Goal: Transaction & Acquisition: Book appointment/travel/reservation

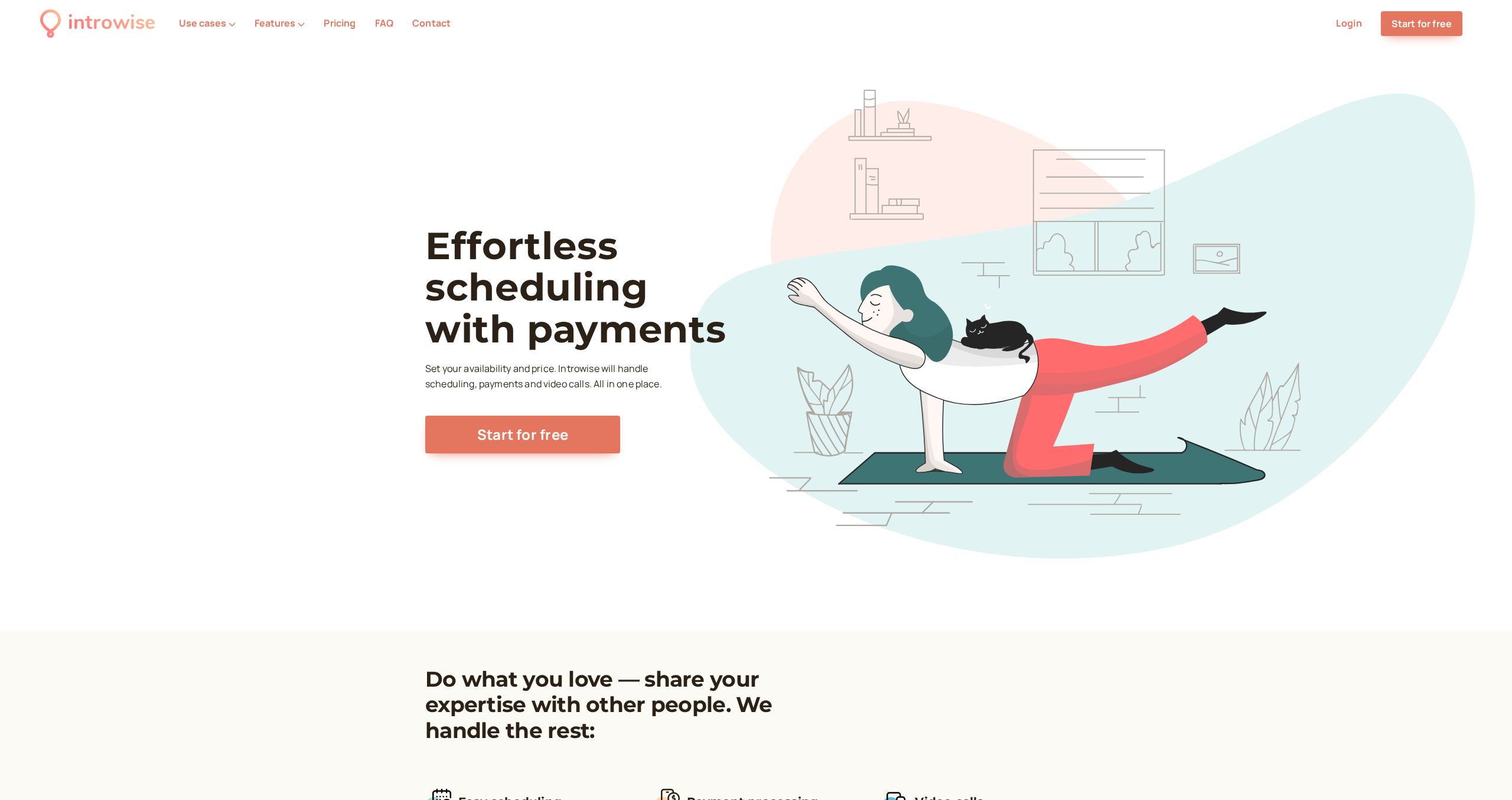
click at [1348, 26] on link "Login" at bounding box center [1349, 23] width 26 height 13
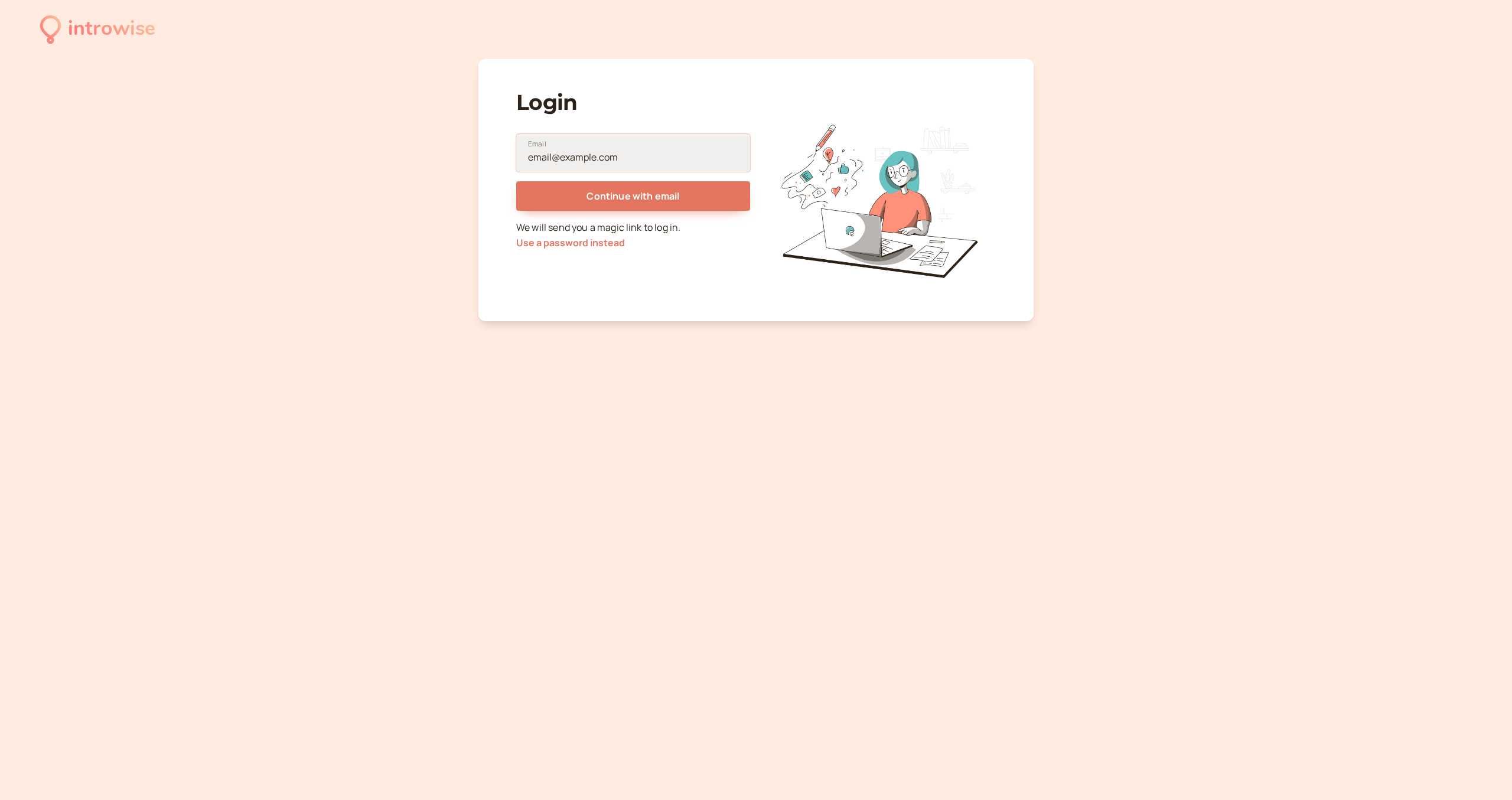
click at [613, 156] on input "Email" at bounding box center [633, 153] width 234 height 38
type input "[EMAIL_ADDRESS][DOMAIN_NAME]"
click at [613, 204] on button "Continue with email" at bounding box center [633, 195] width 234 height 30
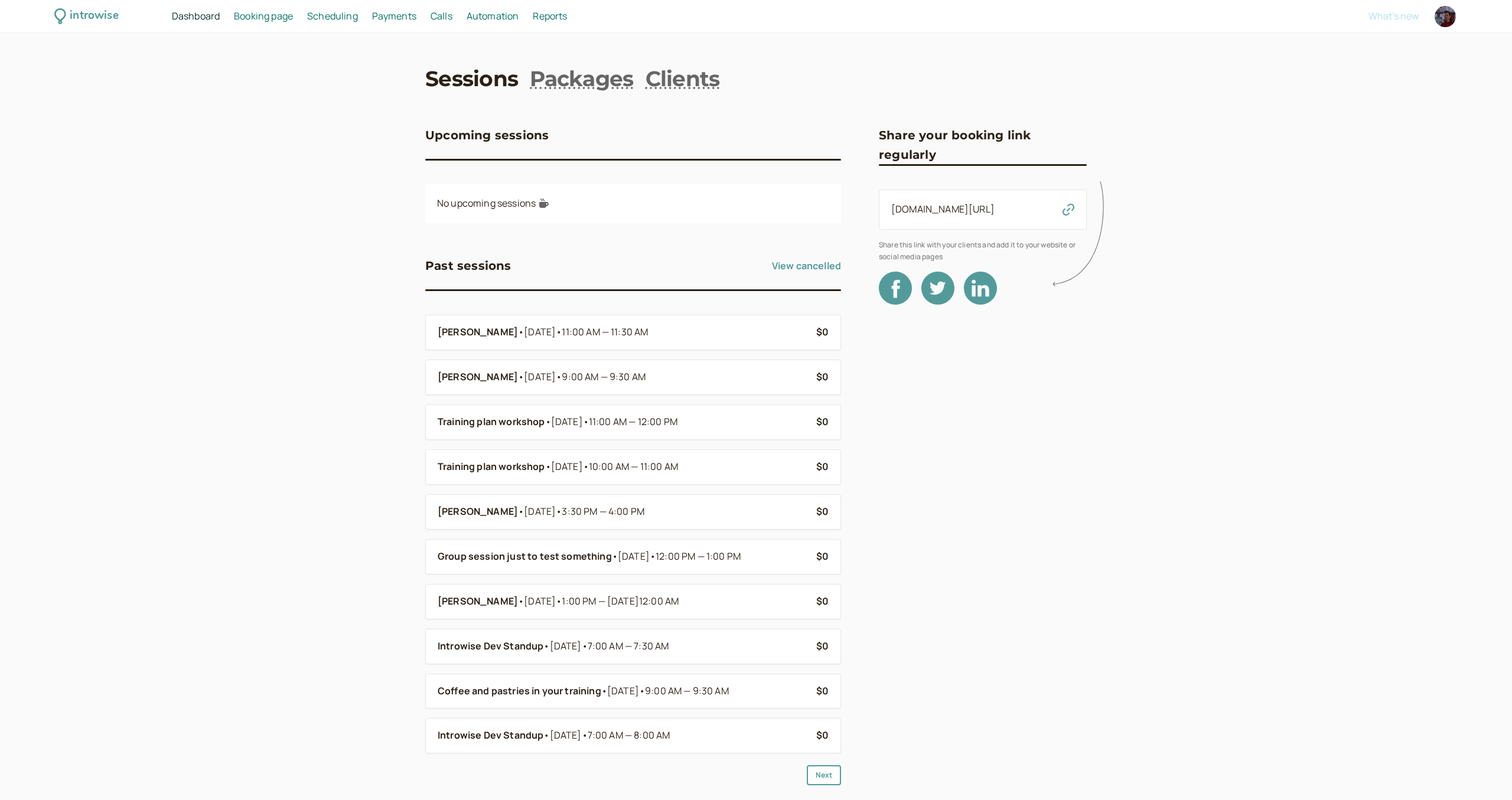
click at [981, 207] on link "[DOMAIN_NAME][URL]" at bounding box center [943, 208] width 103 height 13
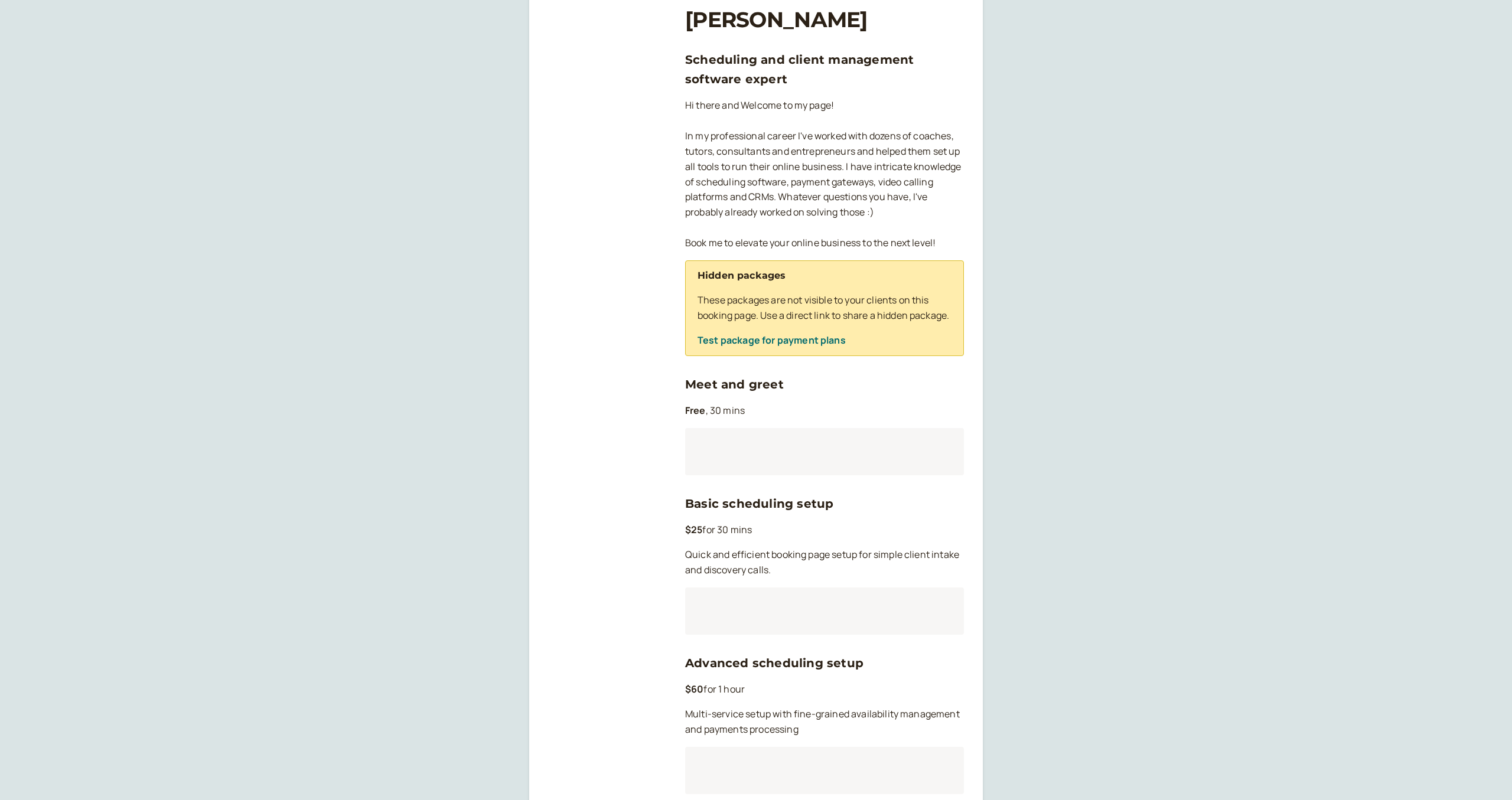
scroll to position [81, 0]
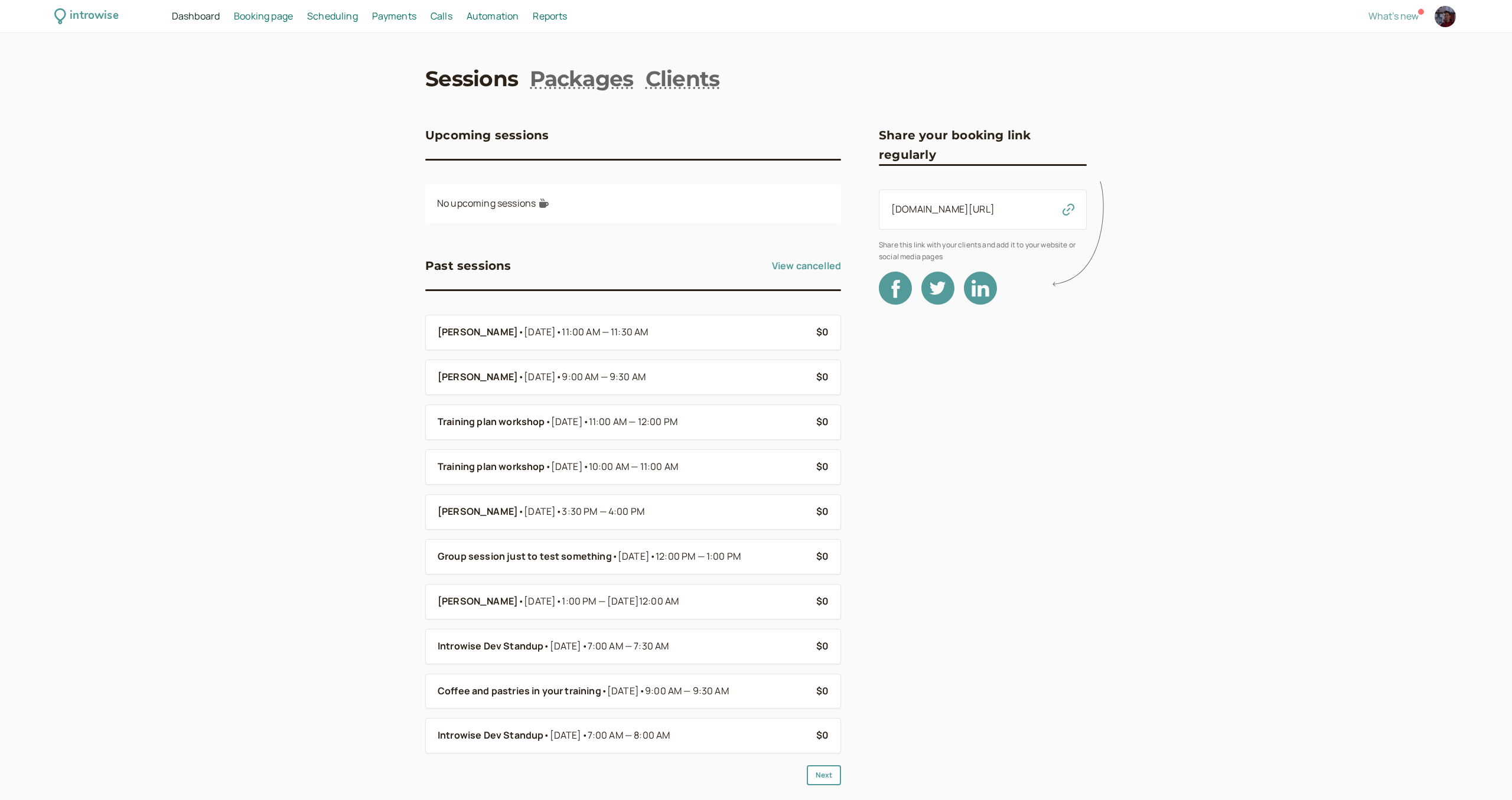
click at [721, 80] on nav "Sessions Packages Clients" at bounding box center [756, 78] width 661 height 30
click at [708, 82] on link "Clients" at bounding box center [683, 78] width 74 height 30
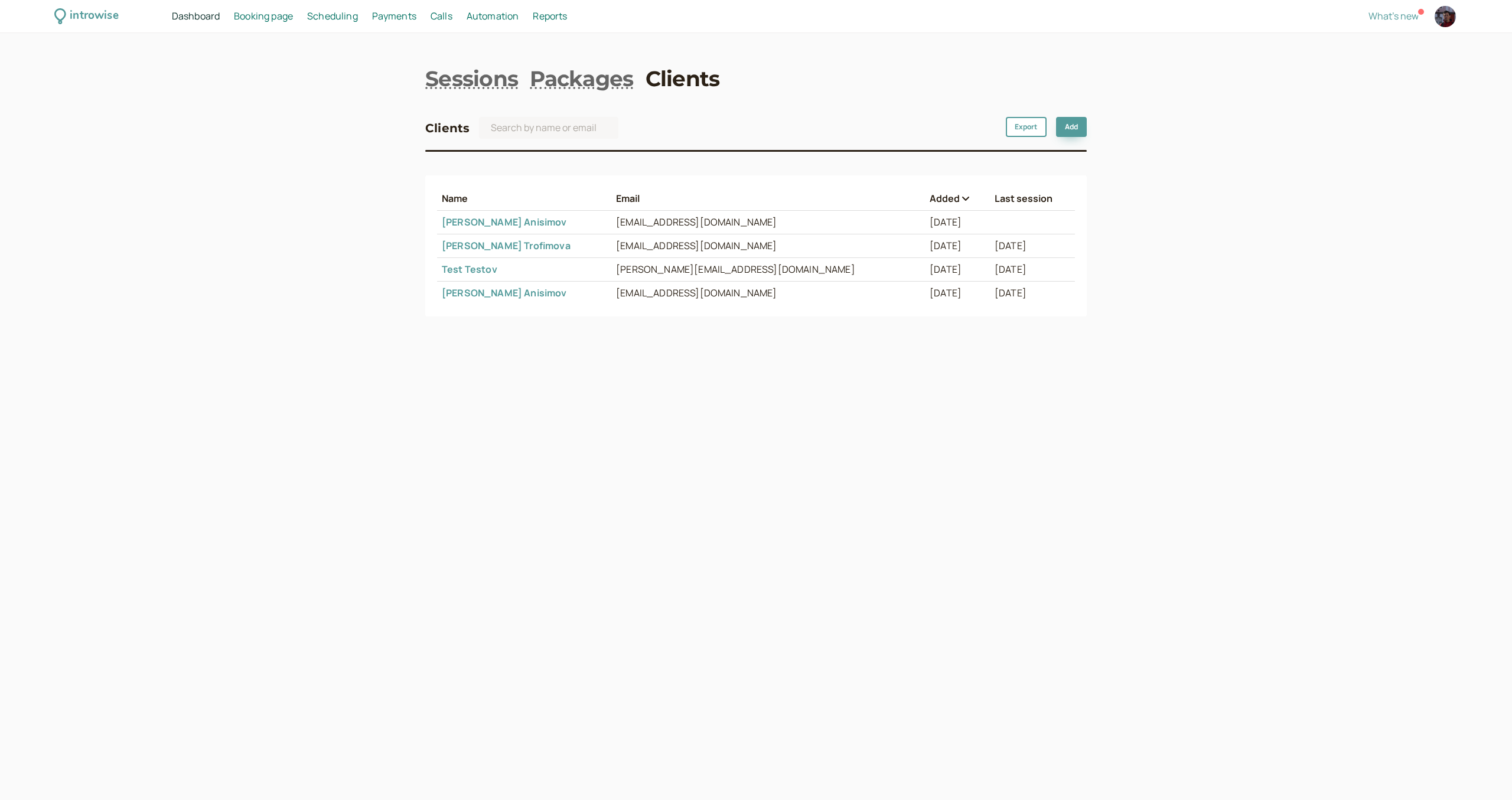
click at [689, 216] on td "dbanisimov+test@gmail.com" at bounding box center [768, 222] width 314 height 24
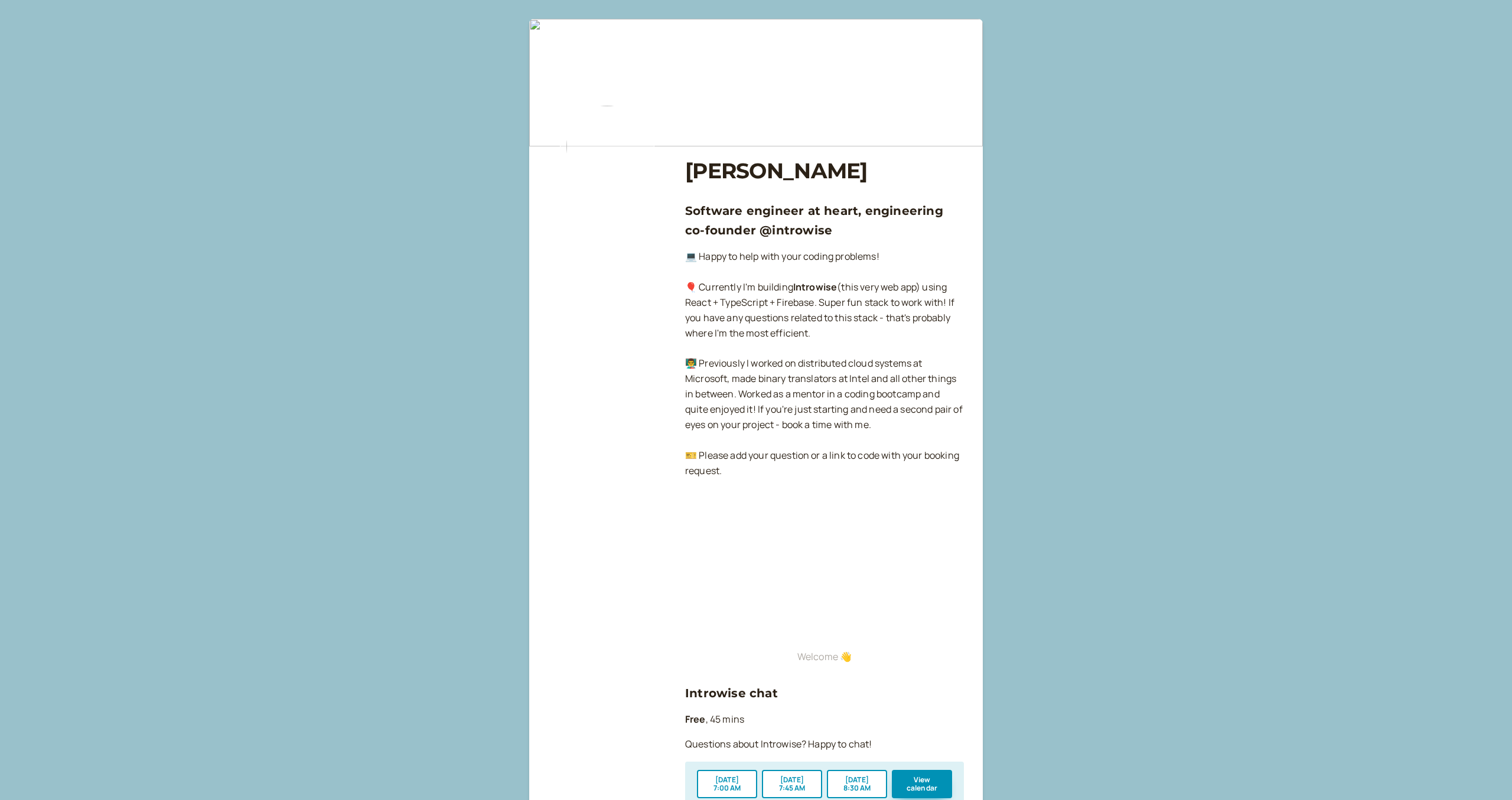
scroll to position [489, 0]
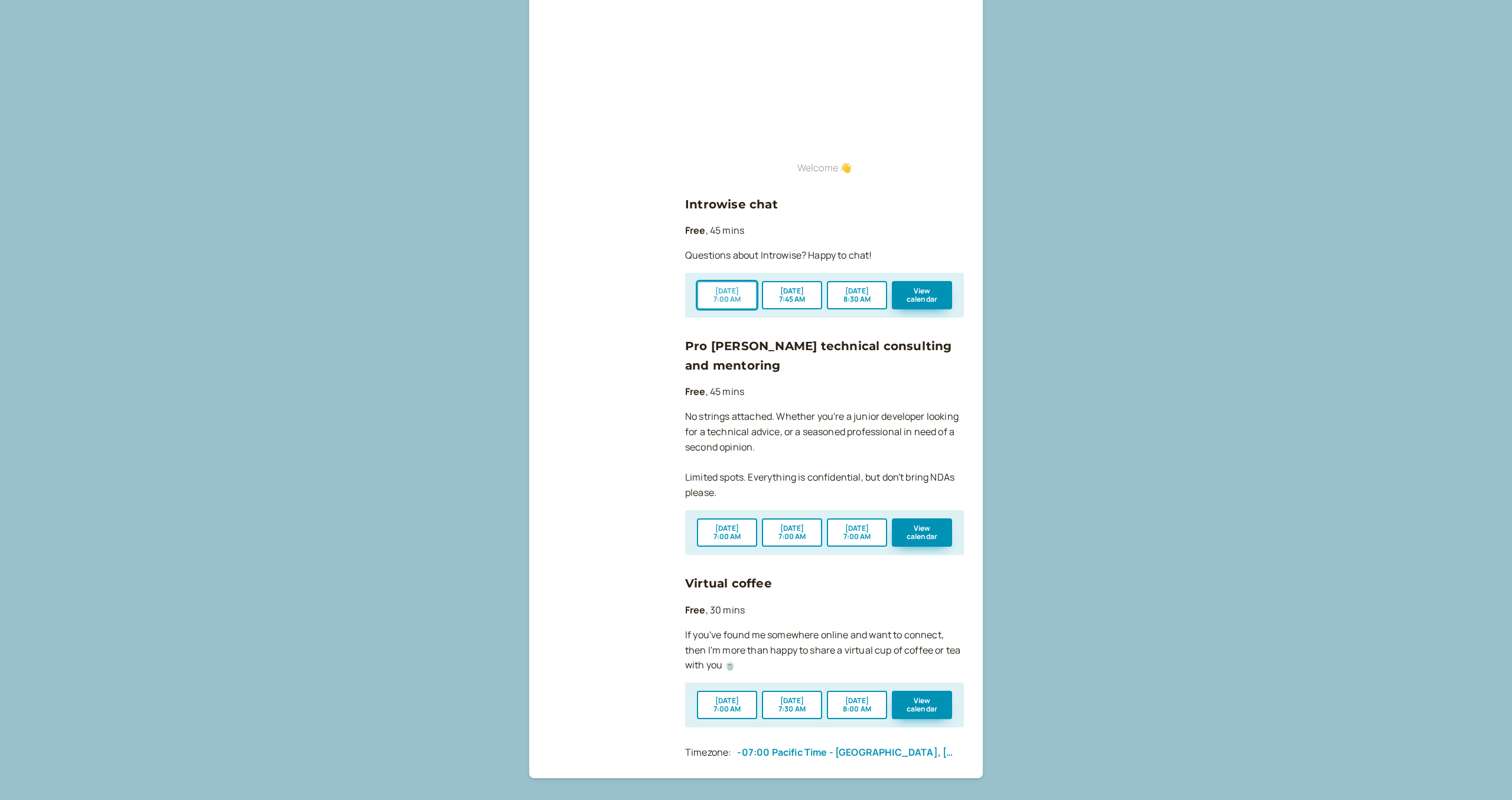
click at [716, 295] on button "Aug 23 7:00 AM" at bounding box center [727, 295] width 60 height 28
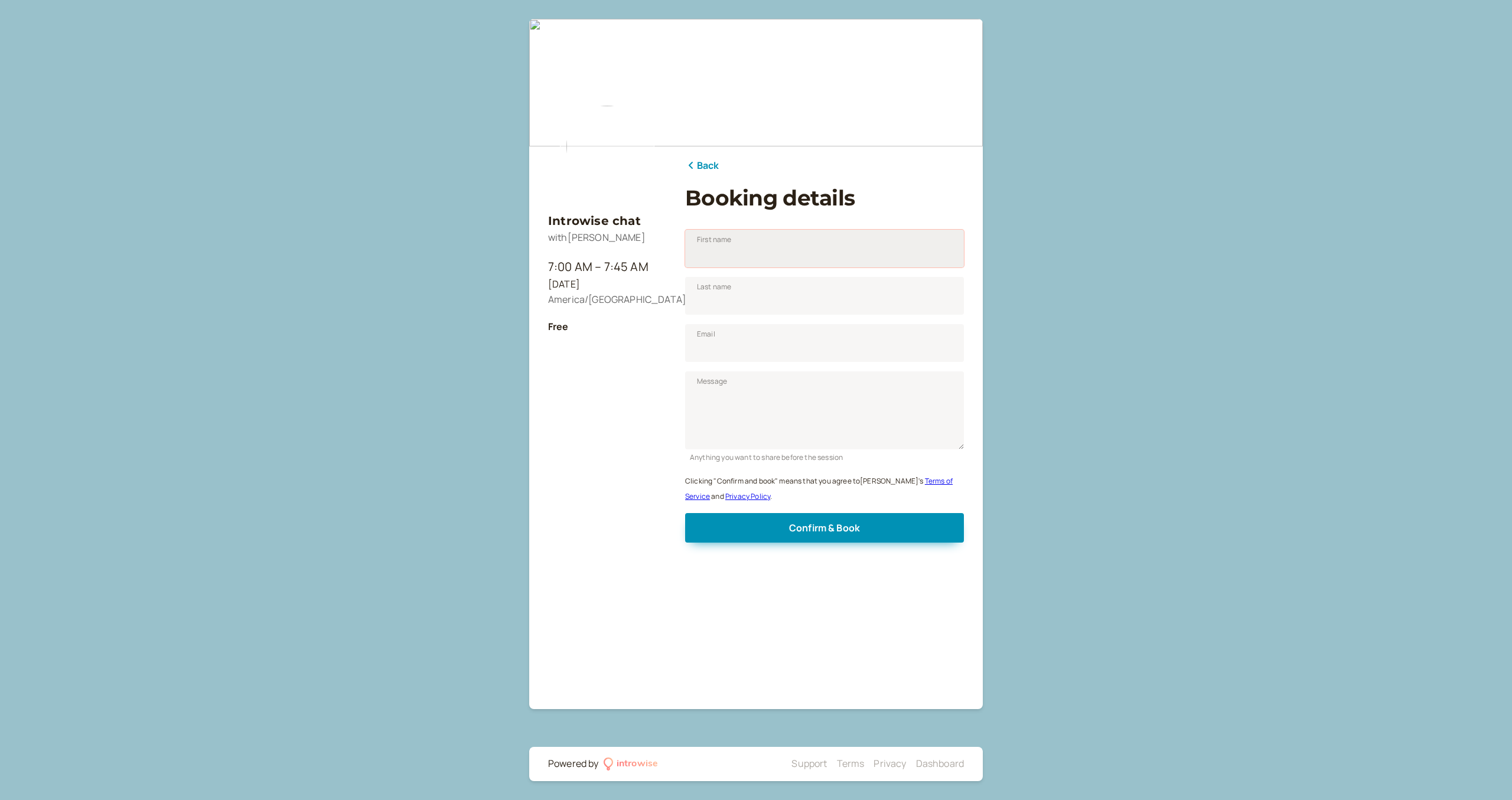
click at [747, 245] on input "First name" at bounding box center [824, 248] width 279 height 38
type input "Denis"
type input "Anisimov"
type input "[EMAIL_ADDRESS][DOMAIN_NAME]"
click at [737, 351] on input "[EMAIL_ADDRESS][DOMAIN_NAME]" at bounding box center [824, 343] width 279 height 38
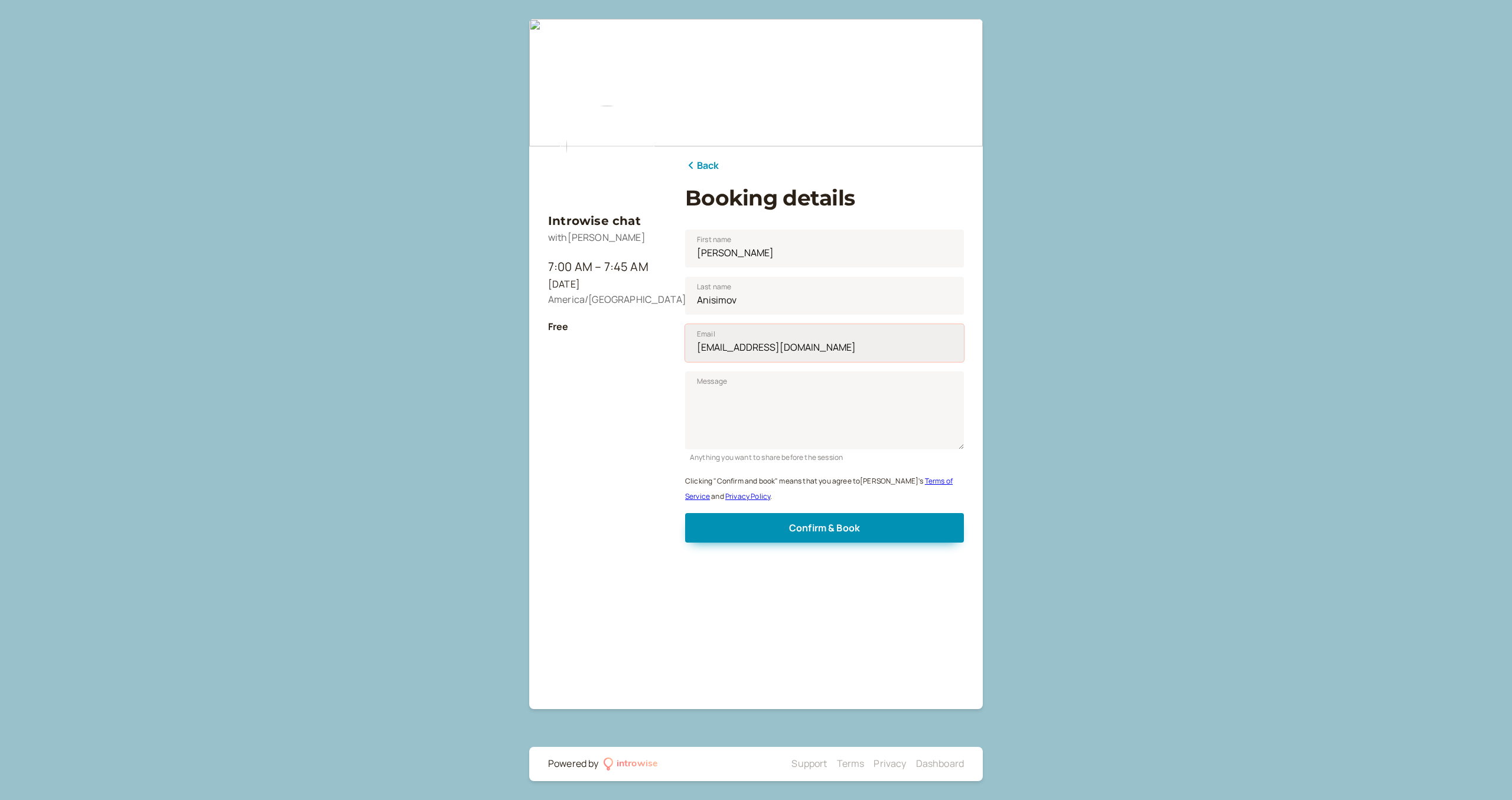
click at [737, 351] on input "[EMAIL_ADDRESS][DOMAIN_NAME]" at bounding box center [824, 343] width 279 height 38
click at [721, 256] on input "Denis" at bounding box center [824, 248] width 279 height 38
click at [718, 301] on input "Anisimov" at bounding box center [824, 296] width 279 height 38
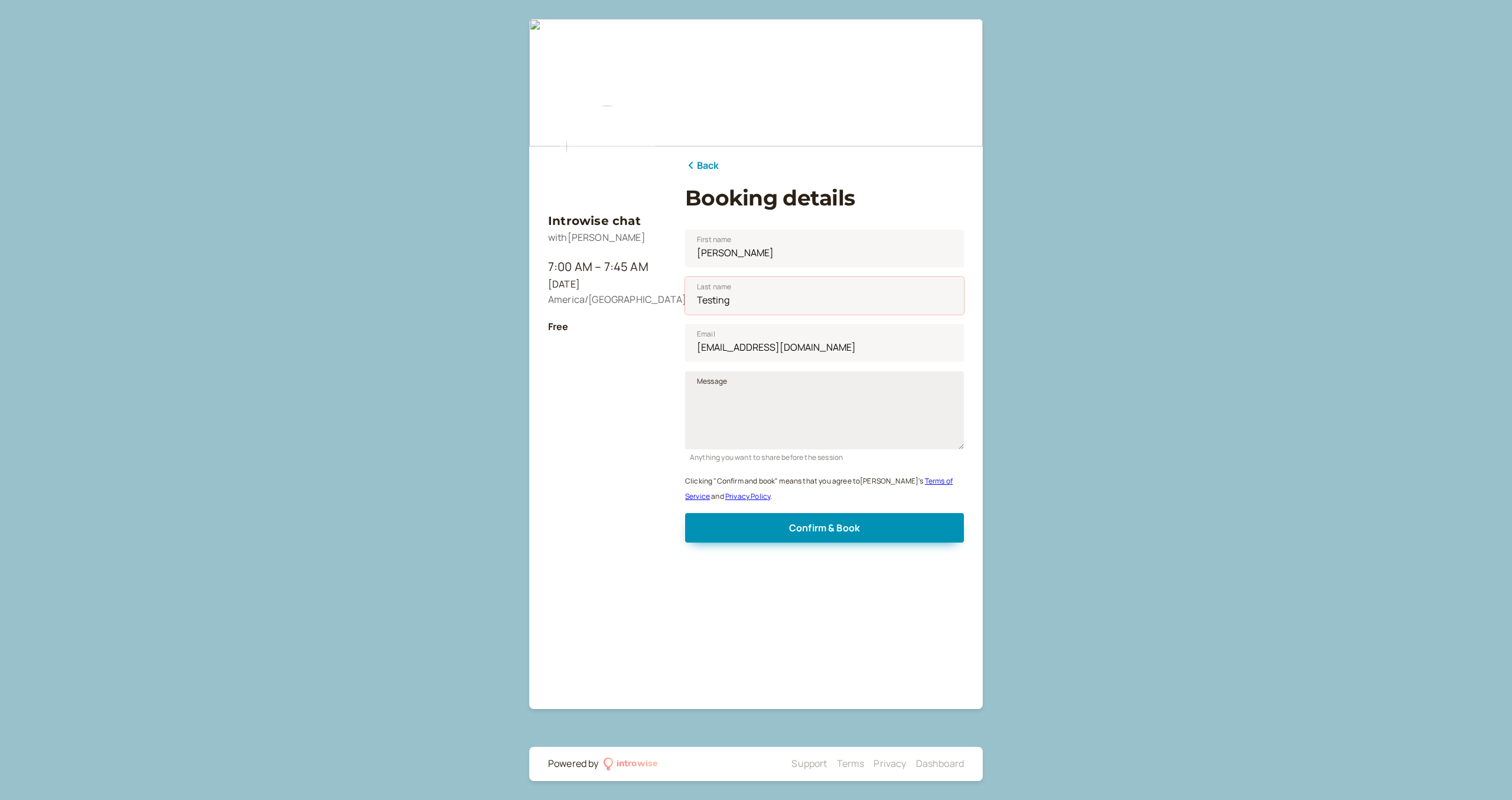
type input "Testing"
click at [774, 419] on textarea "Message" at bounding box center [824, 410] width 279 height 78
click at [838, 533] on span "Confirm & Book" at bounding box center [824, 527] width 71 height 13
